Goal: Information Seeking & Learning: Learn about a topic

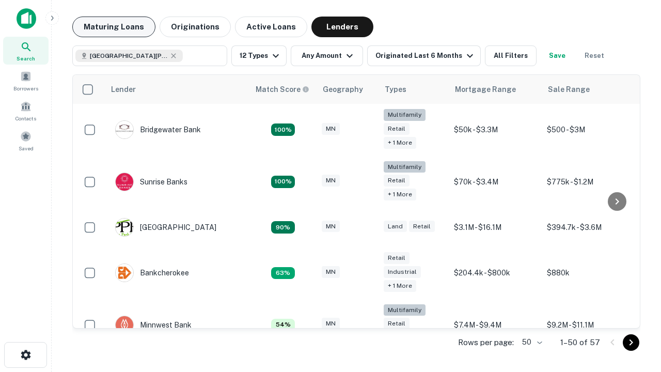
click at [114, 27] on button "Maturing Loans" at bounding box center [113, 27] width 83 height 21
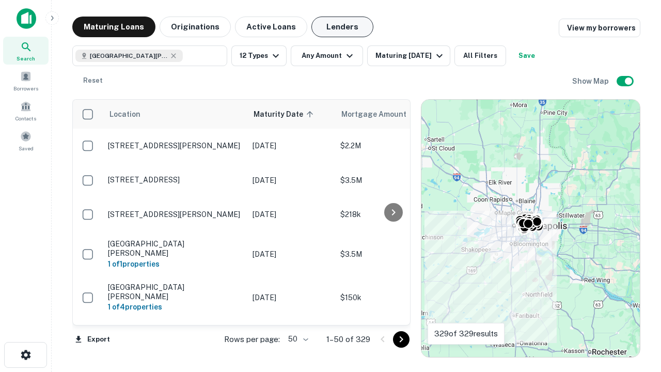
click at [342, 27] on button "Lenders" at bounding box center [342, 27] width 62 height 21
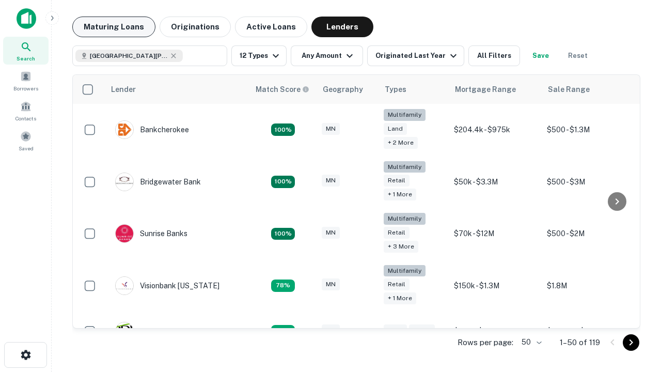
click at [114, 27] on button "Maturing Loans" at bounding box center [113, 27] width 83 height 21
